Goal: Complete application form

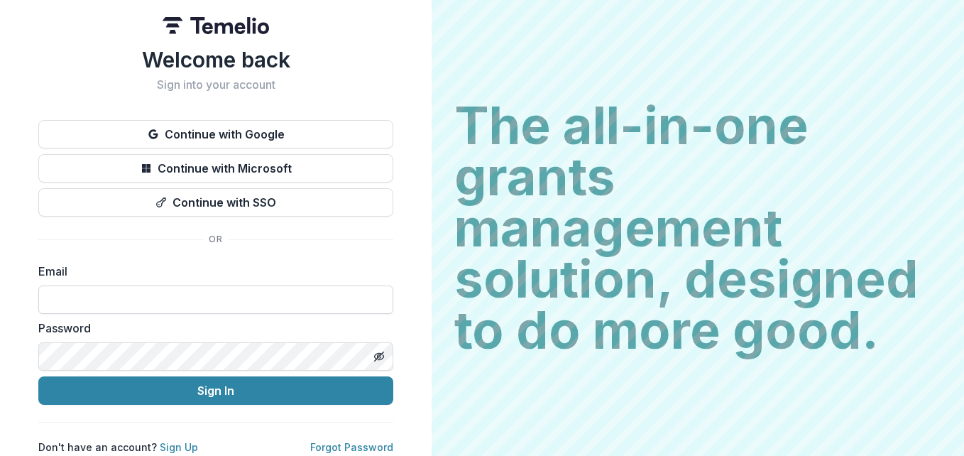
click at [151, 296] on input at bounding box center [215, 299] width 355 height 28
paste input "**********"
type input "**********"
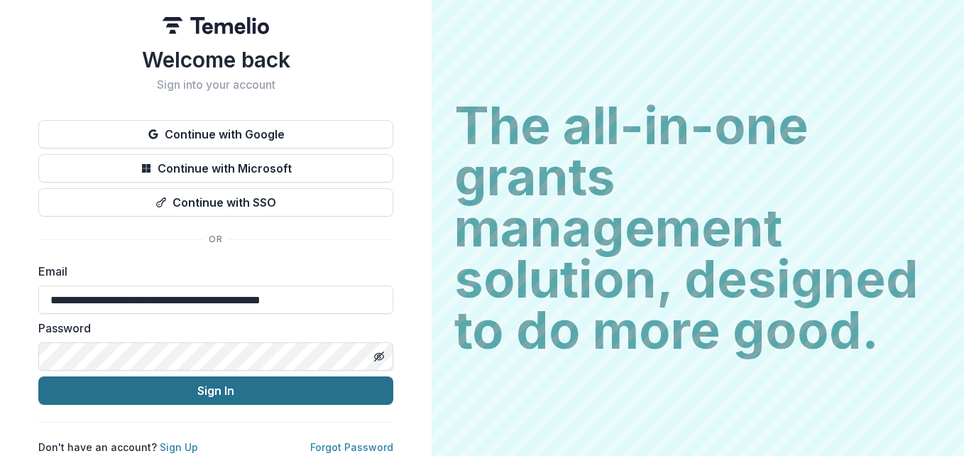
click at [221, 395] on button "Sign In" at bounding box center [215, 390] width 355 height 28
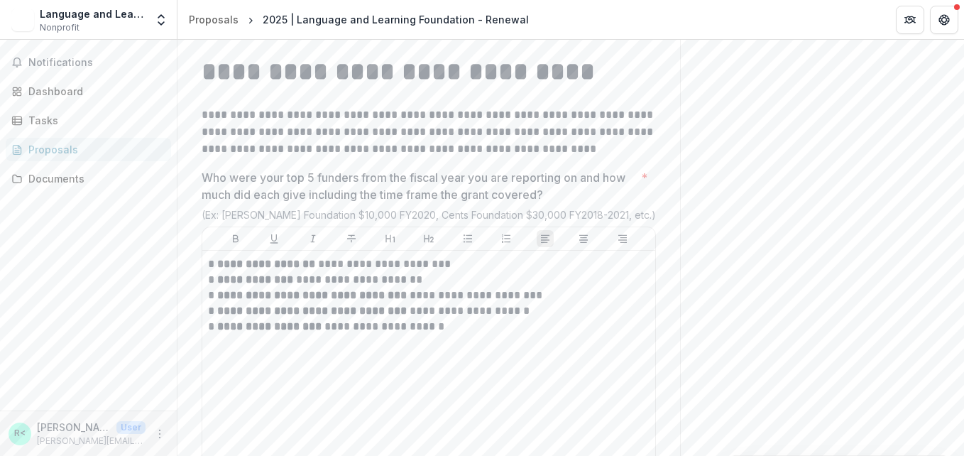
scroll to position [9018, 0]
drag, startPoint x: 551, startPoint y: 212, endPoint x: 196, endPoint y: 192, distance: 355.5
copy p "Who were your top 5 funders from the fiscal year you are reporting on and how m…"
click at [447, 155] on p "**********" at bounding box center [429, 131] width 454 height 51
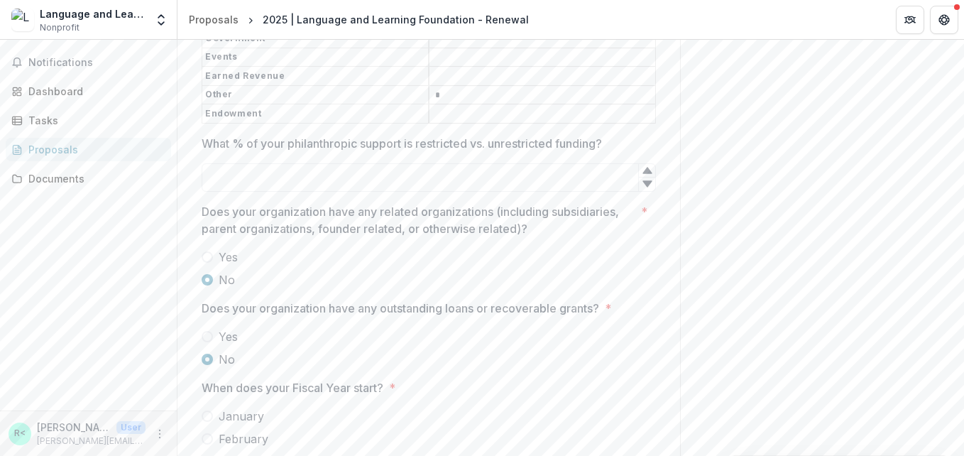
scroll to position [9598, 0]
click at [266, 191] on input "What % of your philanthropic support is restricted vs. unrestricted funding?" at bounding box center [429, 177] width 454 height 28
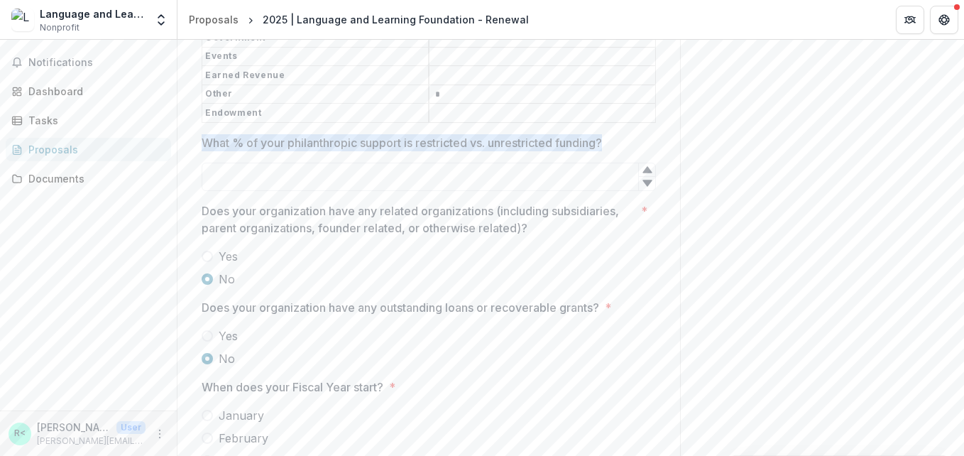
drag, startPoint x: 202, startPoint y: 166, endPoint x: 584, endPoint y: 177, distance: 382.8
click at [584, 177] on div "What % of your philanthropic support is restricted vs. unrestricted funding?" at bounding box center [429, 162] width 454 height 57
copy p "What % of your philanthropic support is restricted vs. unrestricted funding?"
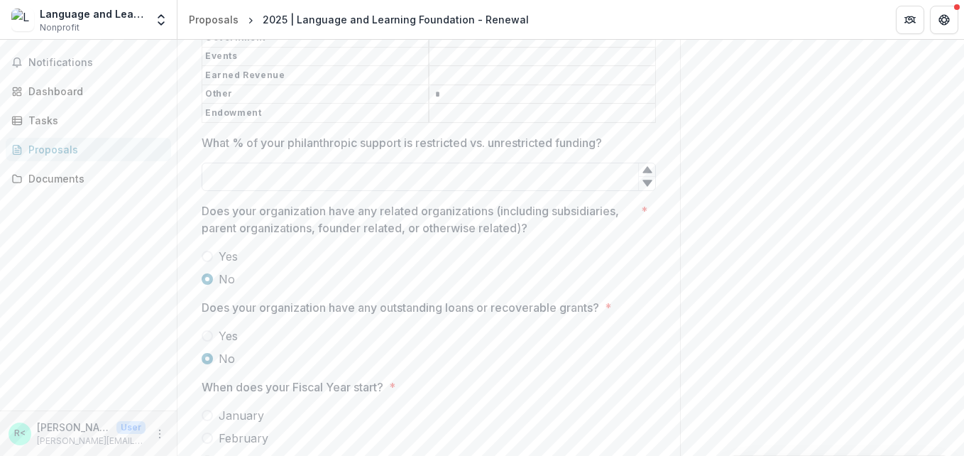
click at [241, 191] on input "What % of your philanthropic support is restricted vs. unrestricted funding?" at bounding box center [429, 177] width 454 height 28
click at [275, 191] on input "What % of your philanthropic support is restricted vs. unrestricted funding?" at bounding box center [429, 177] width 454 height 28
type input "*"
click at [647, 175] on icon at bounding box center [647, 169] width 11 height 11
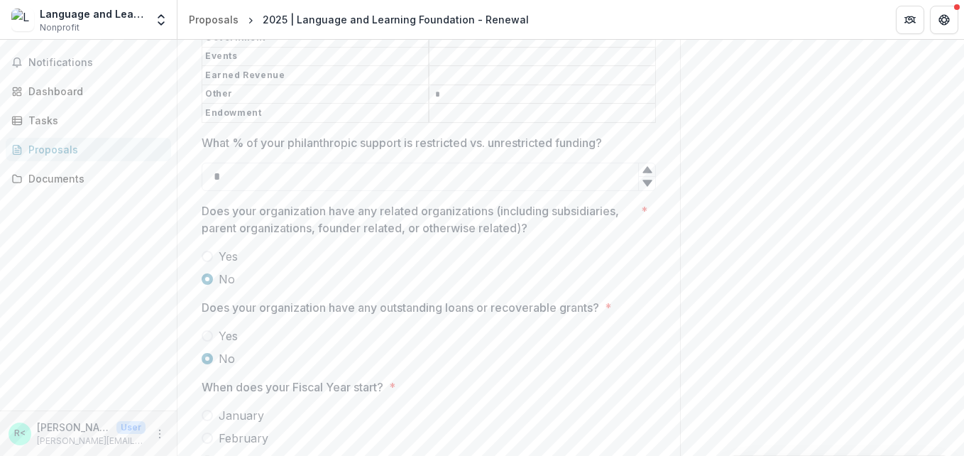
click at [647, 175] on icon at bounding box center [647, 169] width 11 height 11
click at [646, 186] on icon at bounding box center [646, 183] width 9 height 6
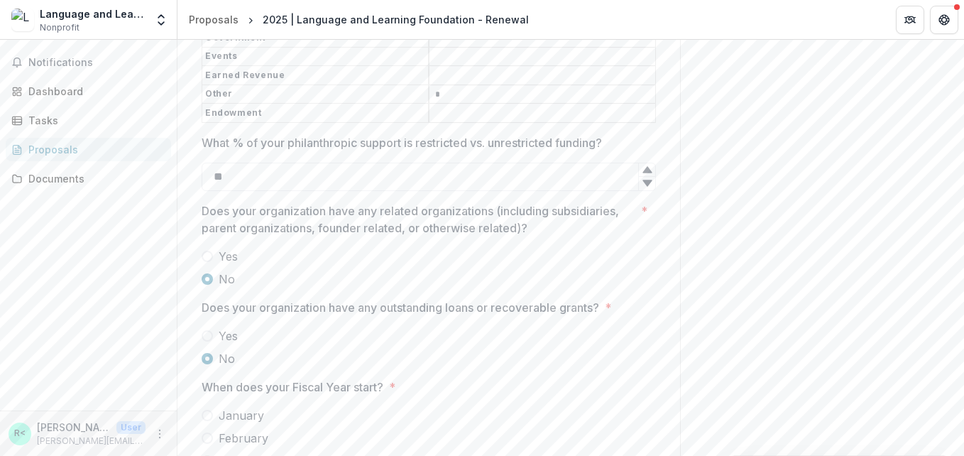
click at [646, 186] on icon at bounding box center [646, 183] width 9 height 6
click at [647, 173] on icon at bounding box center [646, 169] width 9 height 6
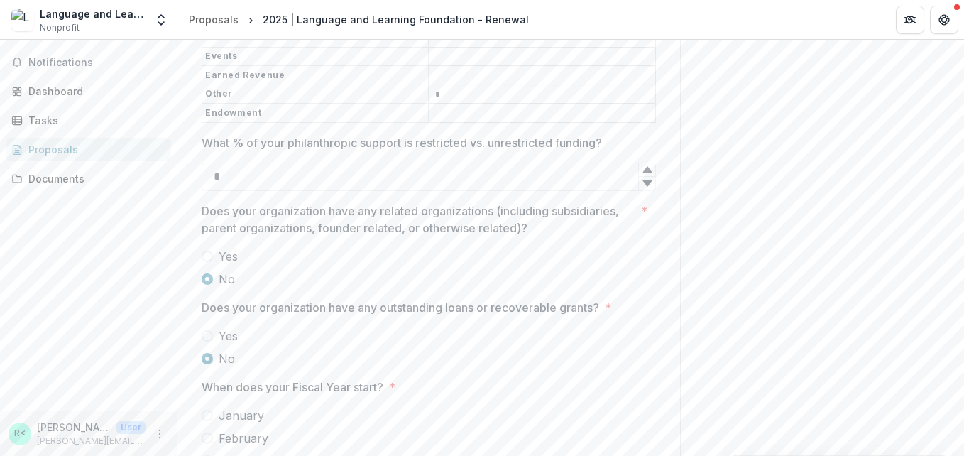
click at [645, 186] on icon at bounding box center [646, 183] width 9 height 6
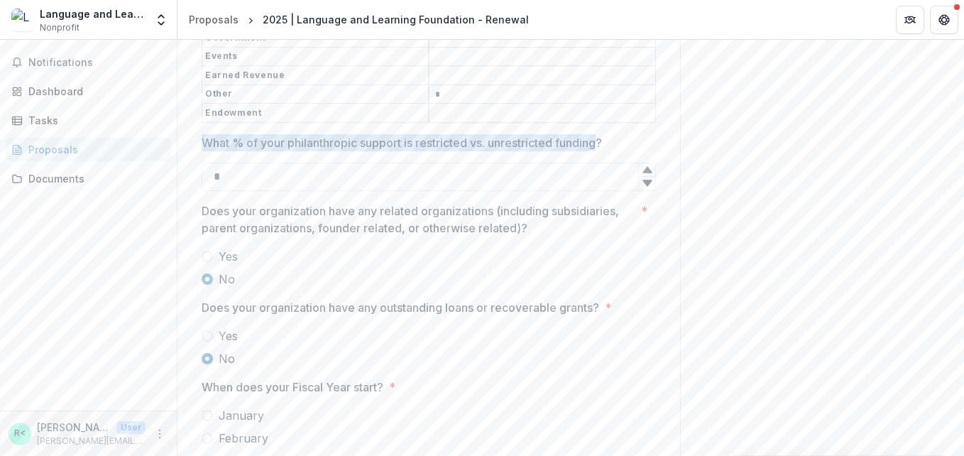
drag, startPoint x: 204, startPoint y: 168, endPoint x: 603, endPoint y: 163, distance: 399.0
click at [602, 151] on p "What % of your philanthropic support is restricted vs. unrestricted funding?" at bounding box center [402, 142] width 400 height 17
copy p "What % of your philanthropic support is restricted vs. unrestricted funding"
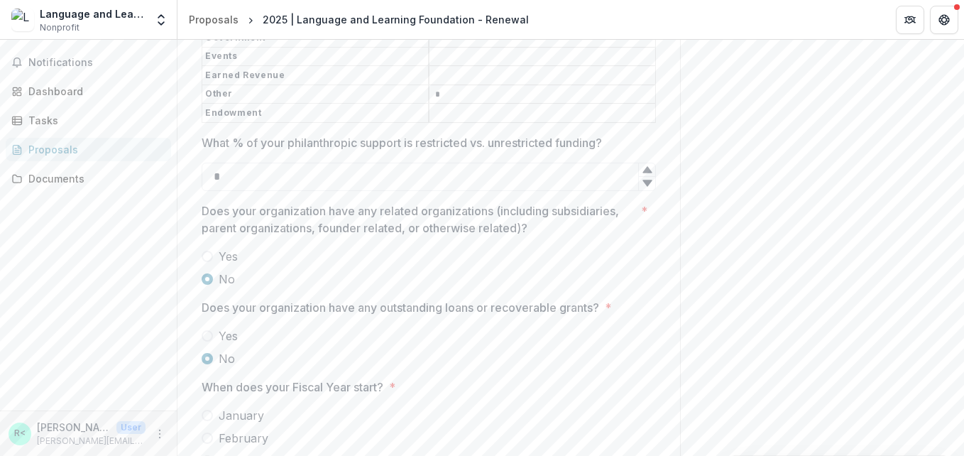
click at [647, 173] on icon at bounding box center [646, 169] width 9 height 6
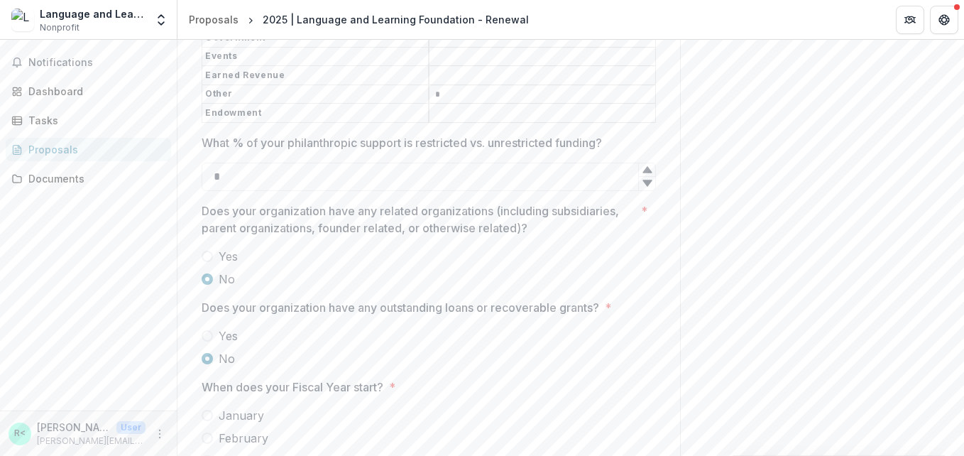
click at [647, 173] on icon at bounding box center [646, 169] width 9 height 6
type input "*"
click at [647, 173] on icon at bounding box center [646, 169] width 9 height 6
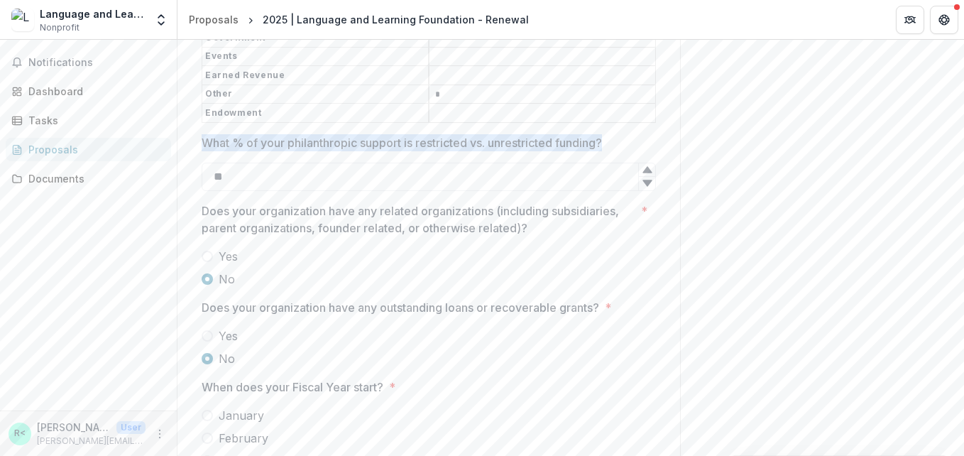
drag, startPoint x: 203, startPoint y: 172, endPoint x: 614, endPoint y: 158, distance: 411.3
copy p "What % of your philanthropic support is restricted vs. unrestricted funding?"
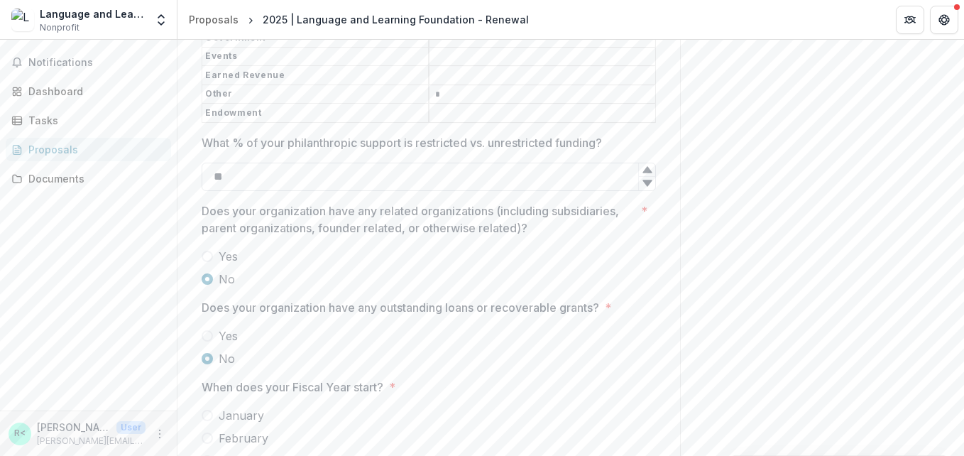
click at [321, 191] on input "**" at bounding box center [429, 177] width 454 height 28
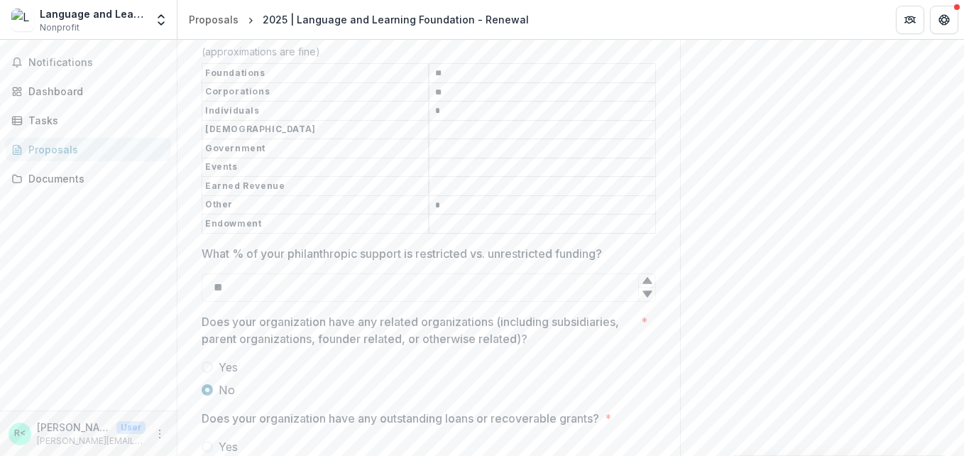
scroll to position [9487, 0]
type input "**"
click at [645, 297] on icon at bounding box center [646, 294] width 9 height 6
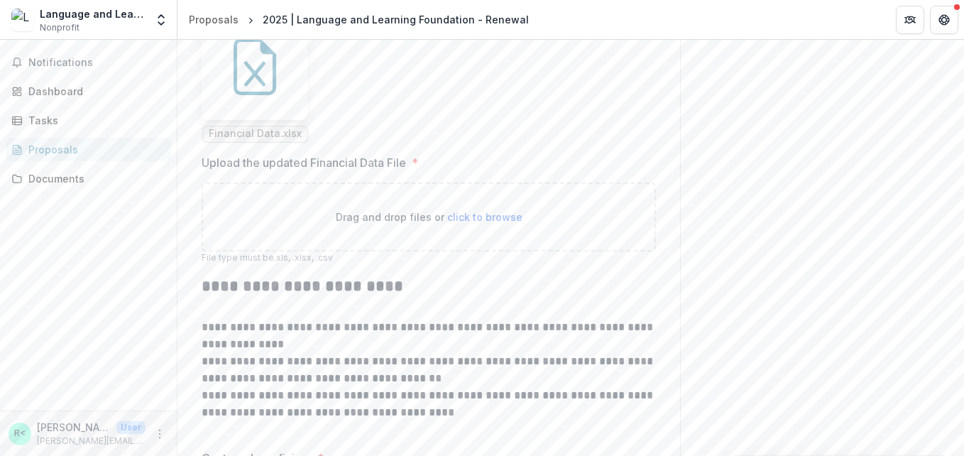
scroll to position [10841, 0]
